Goal: Find specific page/section: Find specific page/section

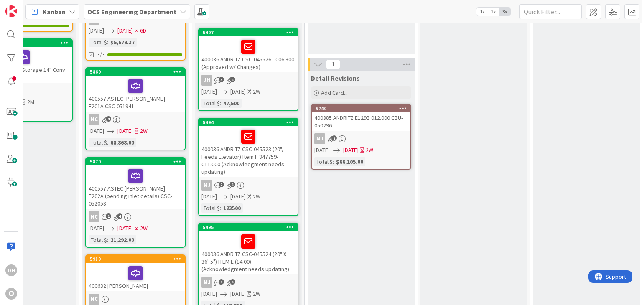
scroll to position [42, 502]
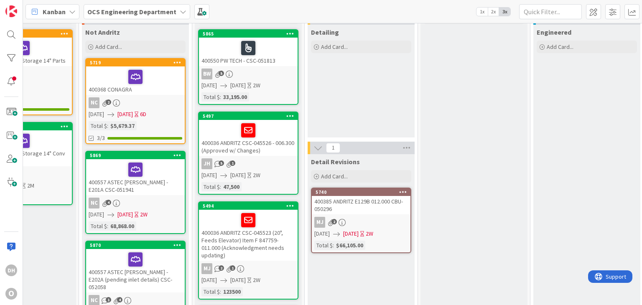
click at [368, 207] on div "400385 ANDRITZ E129B 012.000 CBU- 050296" at bounding box center [361, 205] width 99 height 18
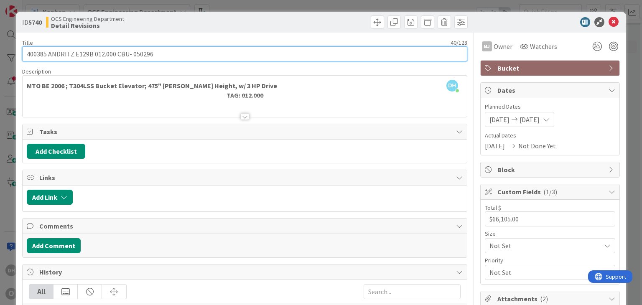
drag, startPoint x: 24, startPoint y: 54, endPoint x: 72, endPoint y: 48, distance: 48.8
click at [72, 48] on input "400385 ANDRITZ E129B 012.000 CBU- 050296" at bounding box center [244, 53] width 445 height 15
click at [171, 56] on input "400385 ANDRITZ E129B 012.000 CBU- 050296" at bounding box center [244, 53] width 445 height 15
drag, startPoint x: 171, startPoint y: 56, endPoint x: 29, endPoint y: 56, distance: 141.8
click at [29, 56] on input "400385 ANDRITZ E129B 012.000 CBU- 050296" at bounding box center [244, 53] width 445 height 15
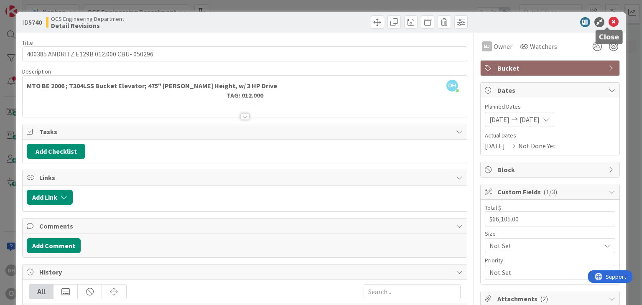
click at [609, 22] on icon at bounding box center [614, 22] width 10 height 10
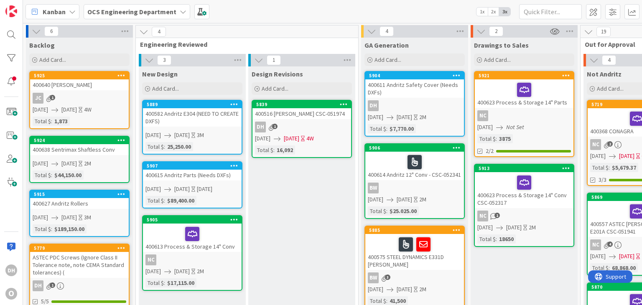
scroll to position [167, 0]
